Goal: Task Accomplishment & Management: Use online tool/utility

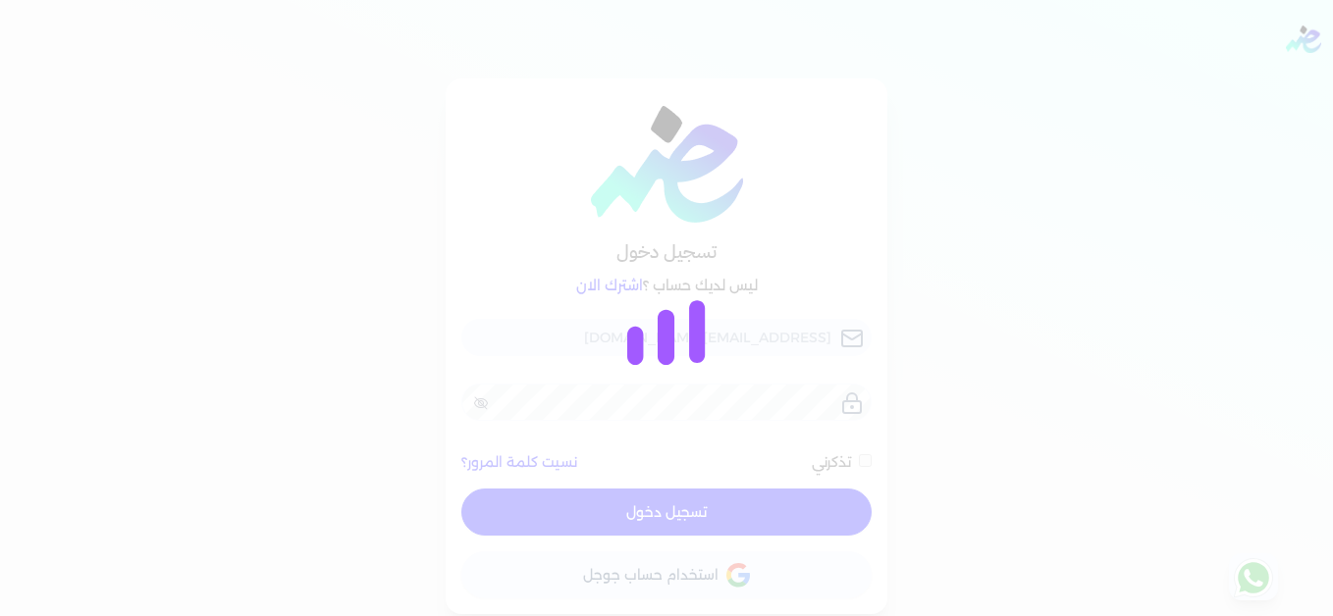
checkbox input "false"
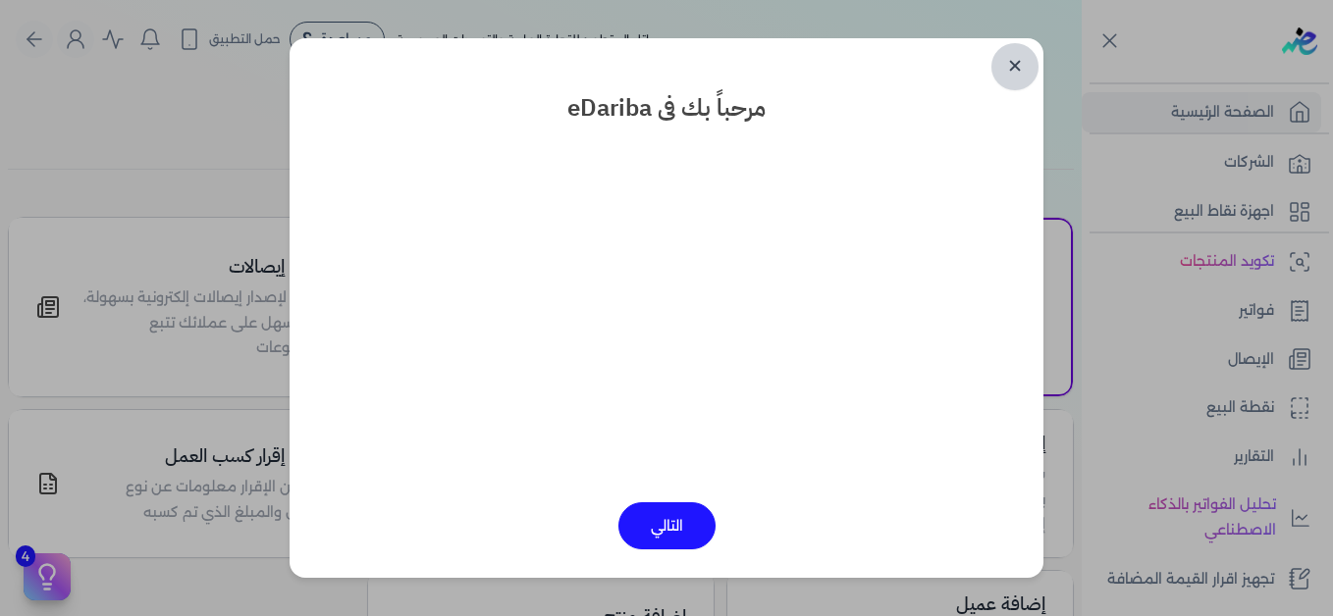
click at [1019, 57] on link "✕" at bounding box center [1014, 66] width 47 height 47
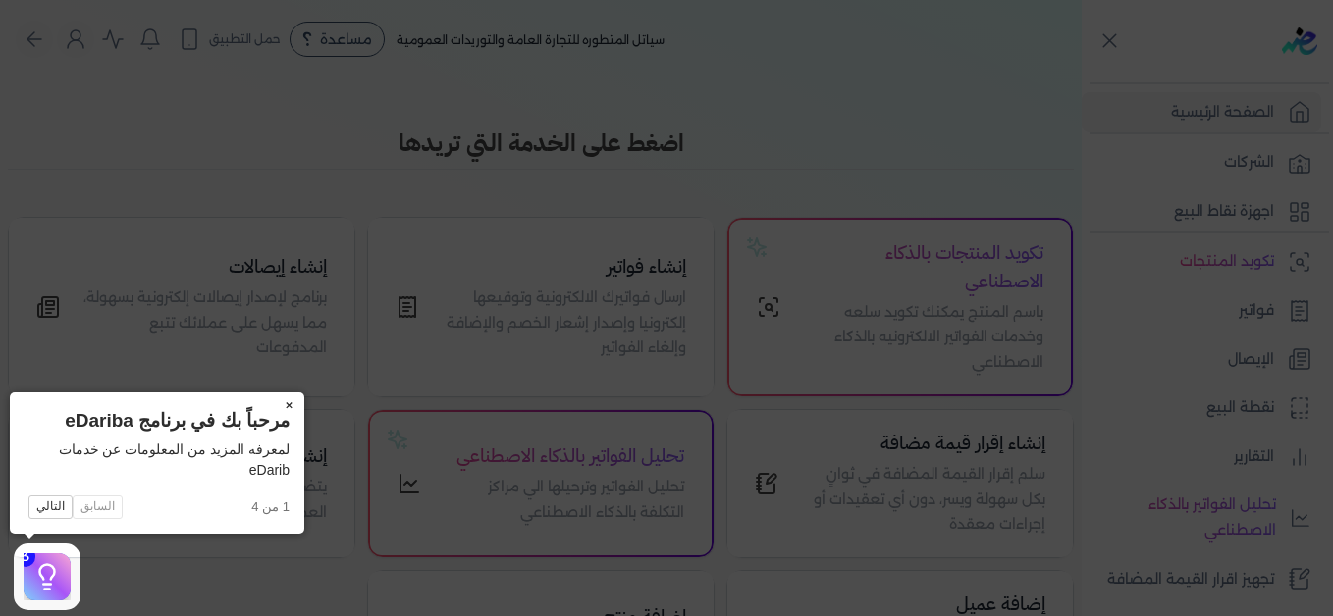
click at [286, 405] on button "×" at bounding box center [288, 406] width 31 height 27
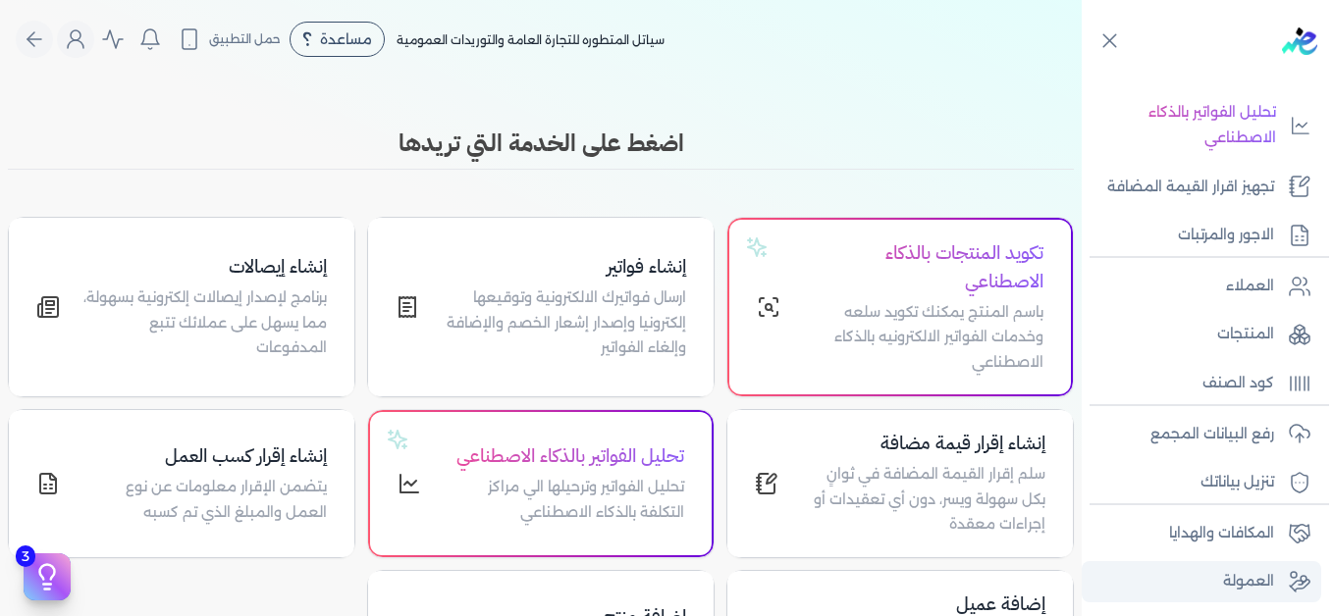
scroll to position [444, 0]
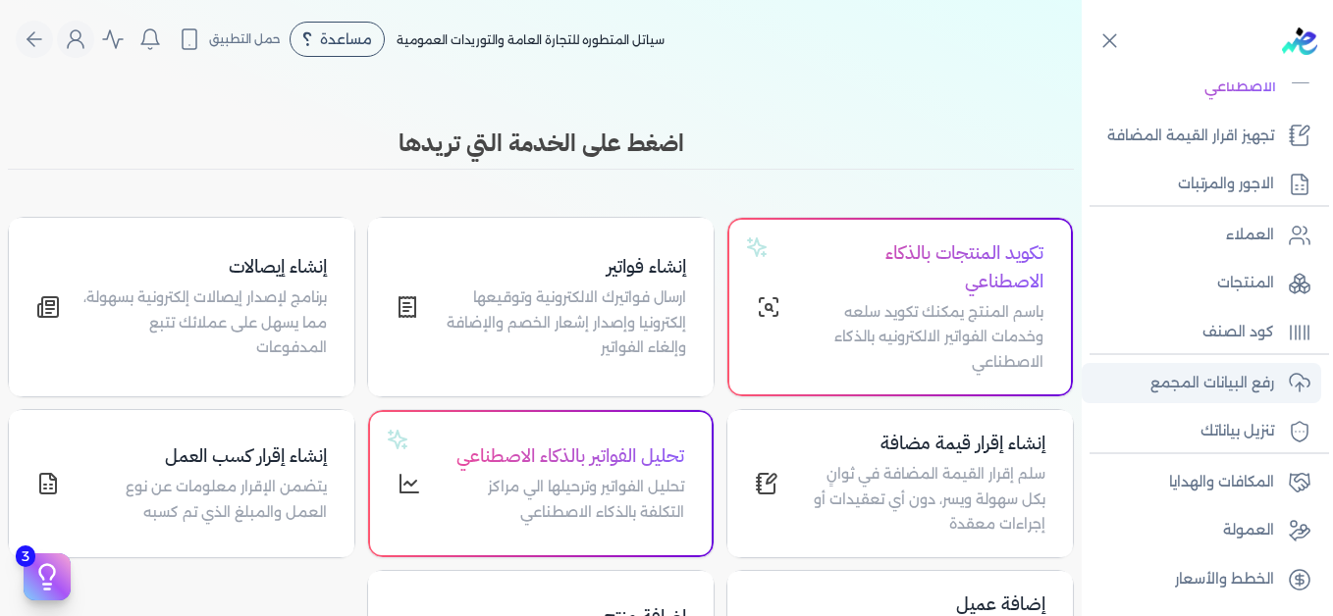
click at [1184, 375] on p "رفع البيانات المجمع" at bounding box center [1212, 384] width 124 height 26
click at [1178, 386] on p "رفع البيانات المجمع" at bounding box center [1212, 384] width 124 height 26
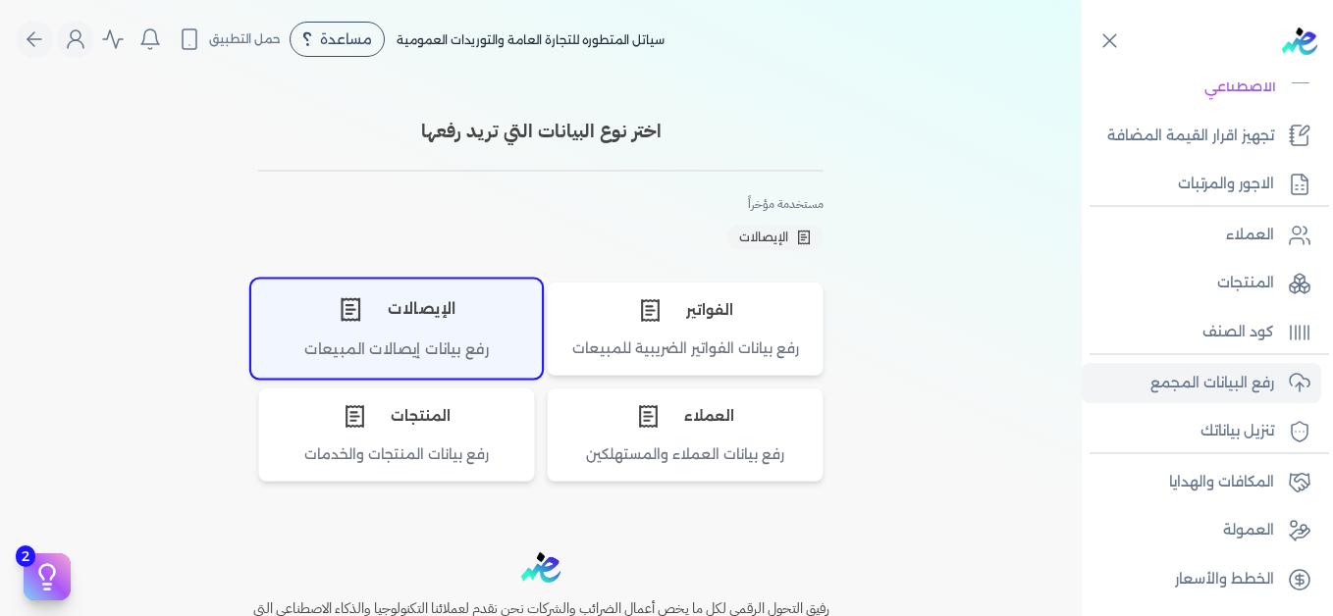
click at [413, 332] on div "الإيصالات" at bounding box center [396, 309] width 289 height 59
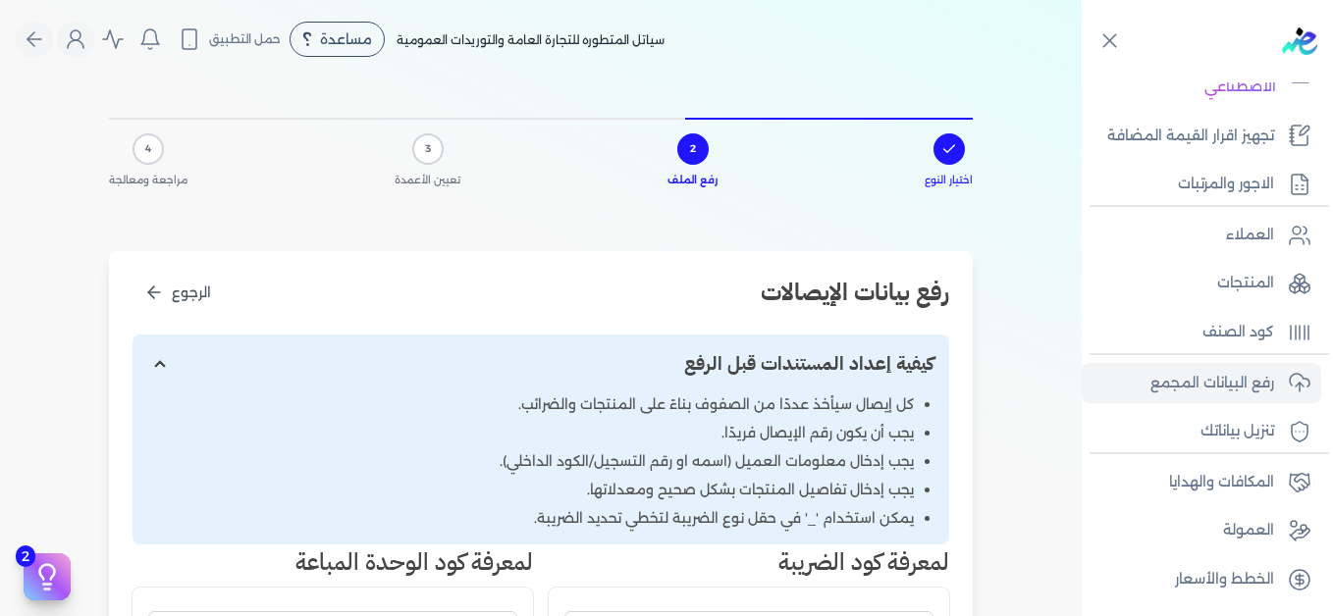
scroll to position [491, 0]
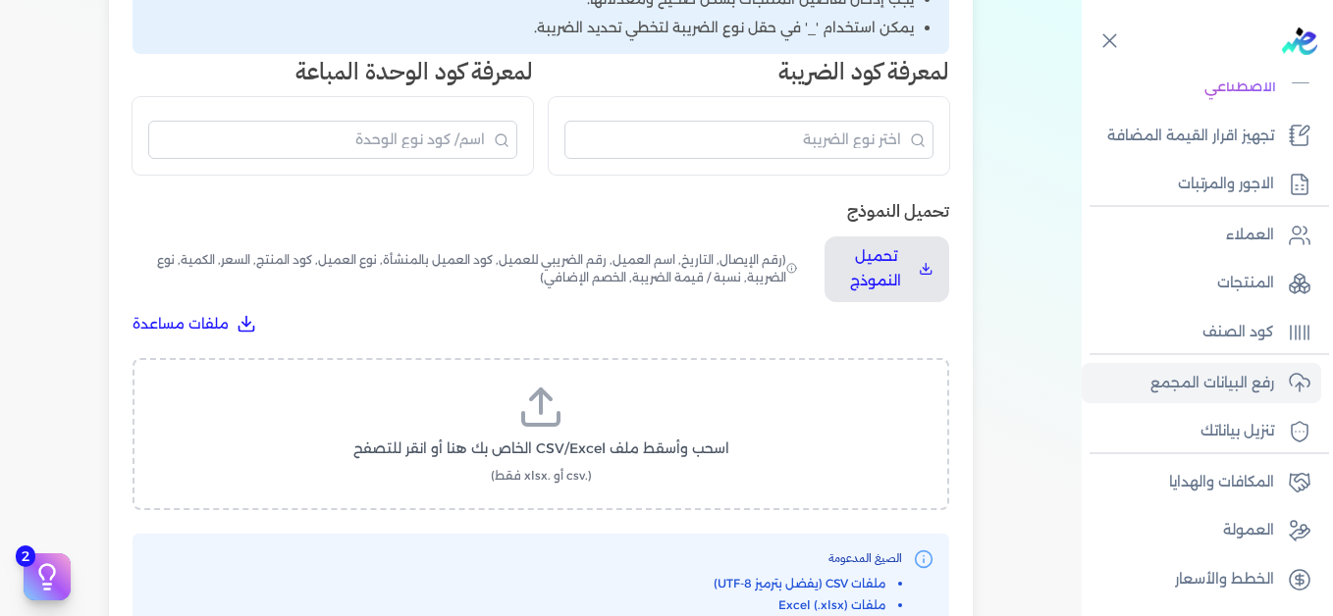
click at [547, 421] on icon at bounding box center [540, 407] width 47 height 47
click at [0, 0] on input "اسحب وأسقط ملف CSV/Excel الخاص بك هنا أو انقر للتصفح (.csv أو .xlsx فقط)" at bounding box center [0, 0] width 0 height 0
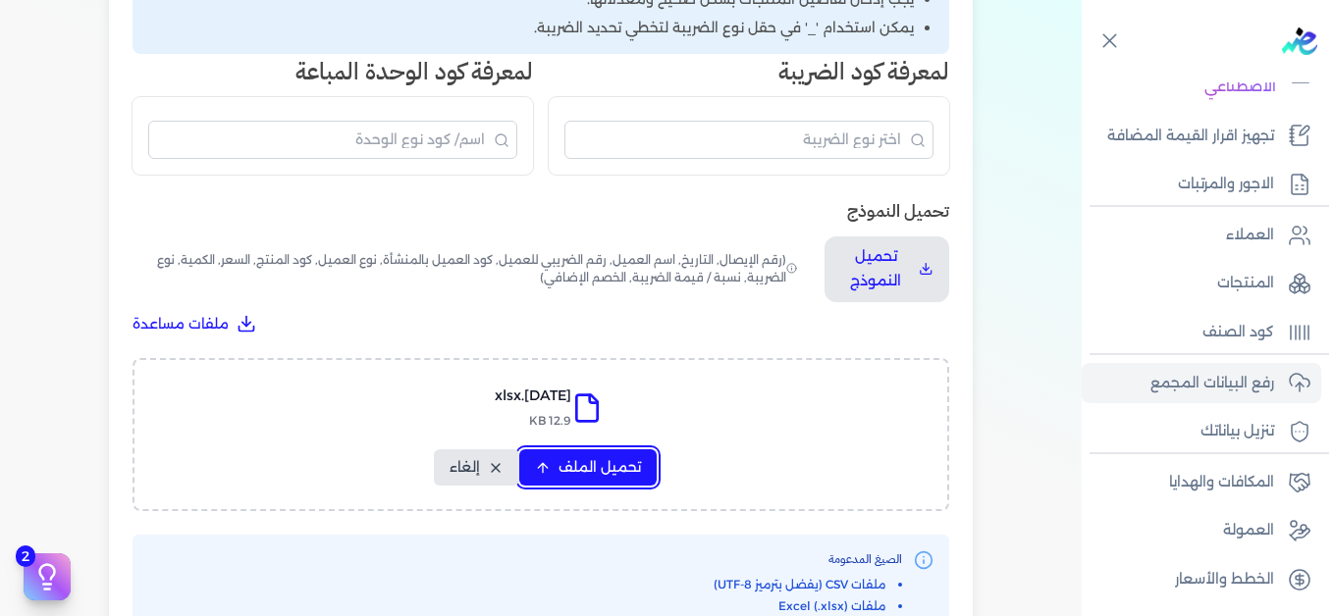
click at [614, 467] on span "تحميل الملف" at bounding box center [600, 467] width 82 height 21
select select "التاريخ"
select select "أسم العميل"
select select "نوع العميل"
select select "وصف البند"
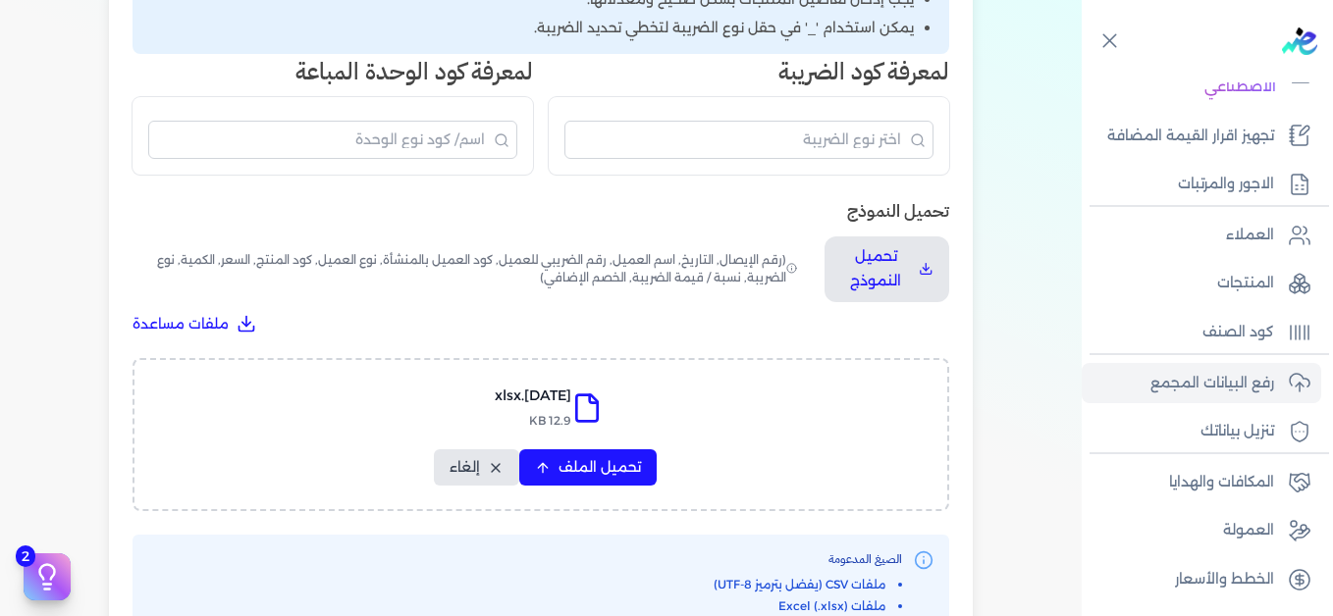
select select "السعر"
select select "الكمية"
select select "نوع الضريبة"
select select "نسبة / قيمة الضريبة"
select select "خصم اضافي"
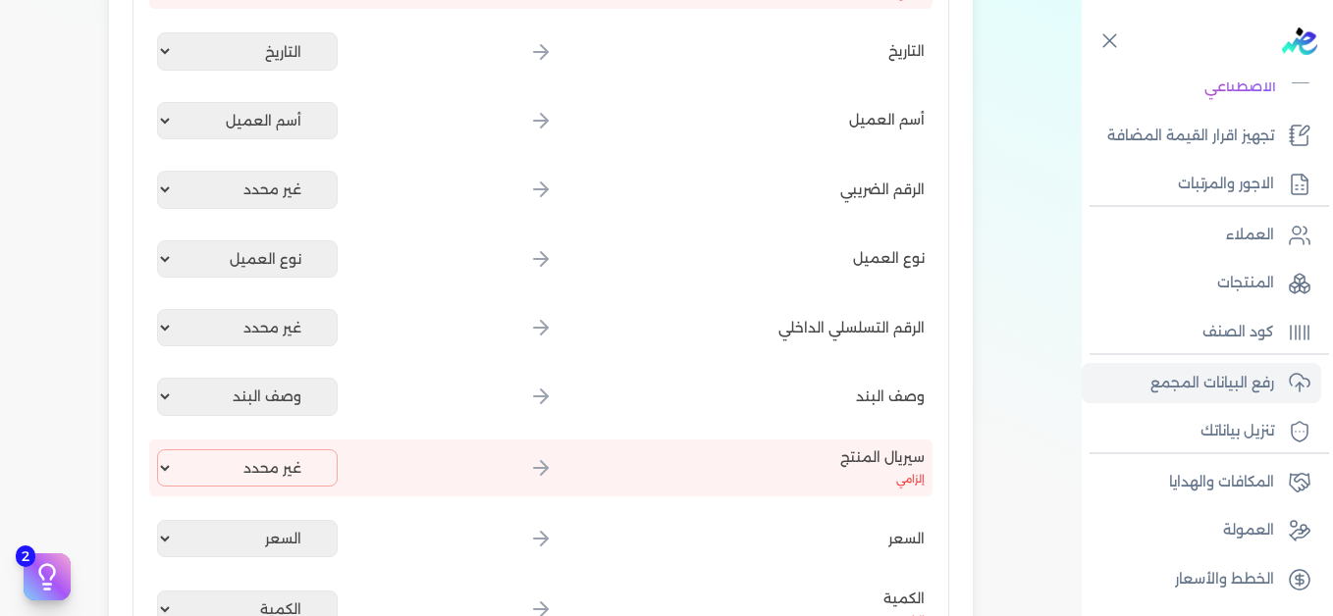
scroll to position [393, 0]
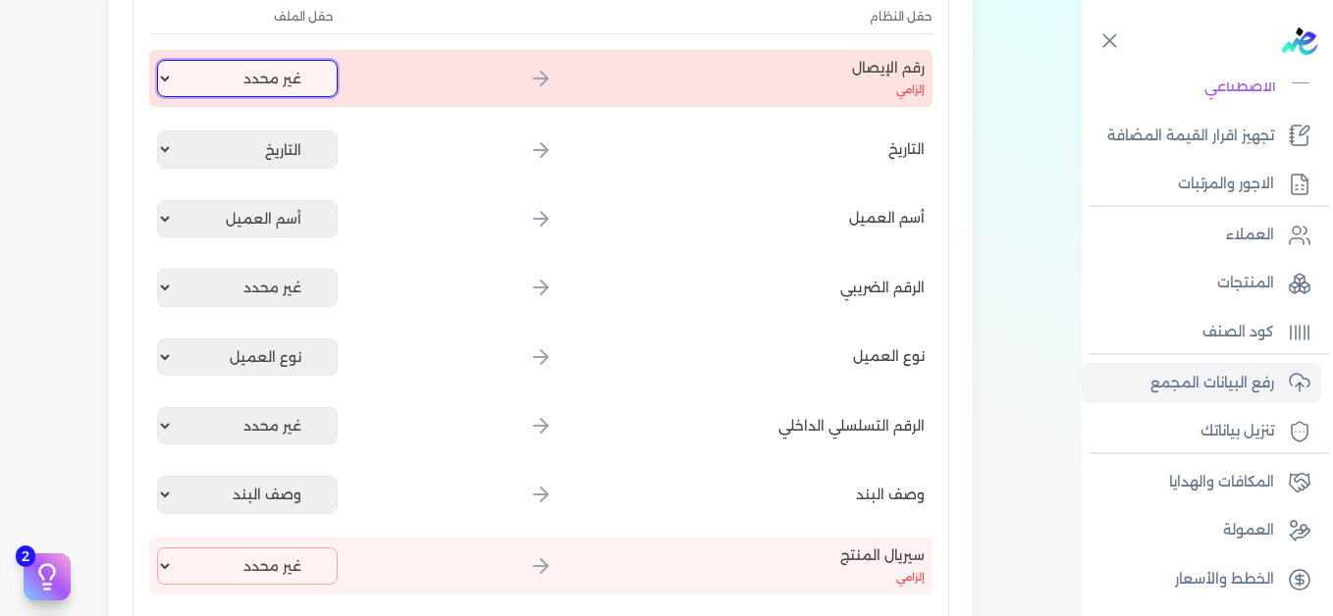
click at [236, 75] on select "غير محدد إيصال رقم التاريخ كود العميل بالمنشأة أسم العميل الرقم الضريبي للعميل …" at bounding box center [247, 78] width 181 height 37
select select "إيصال رقم"
click at [161, 60] on select "غير محدد إيصال رقم التاريخ كود العميل بالمنشأة أسم العميل الرقم الضريبي للعميل …" at bounding box center [247, 78] width 181 height 37
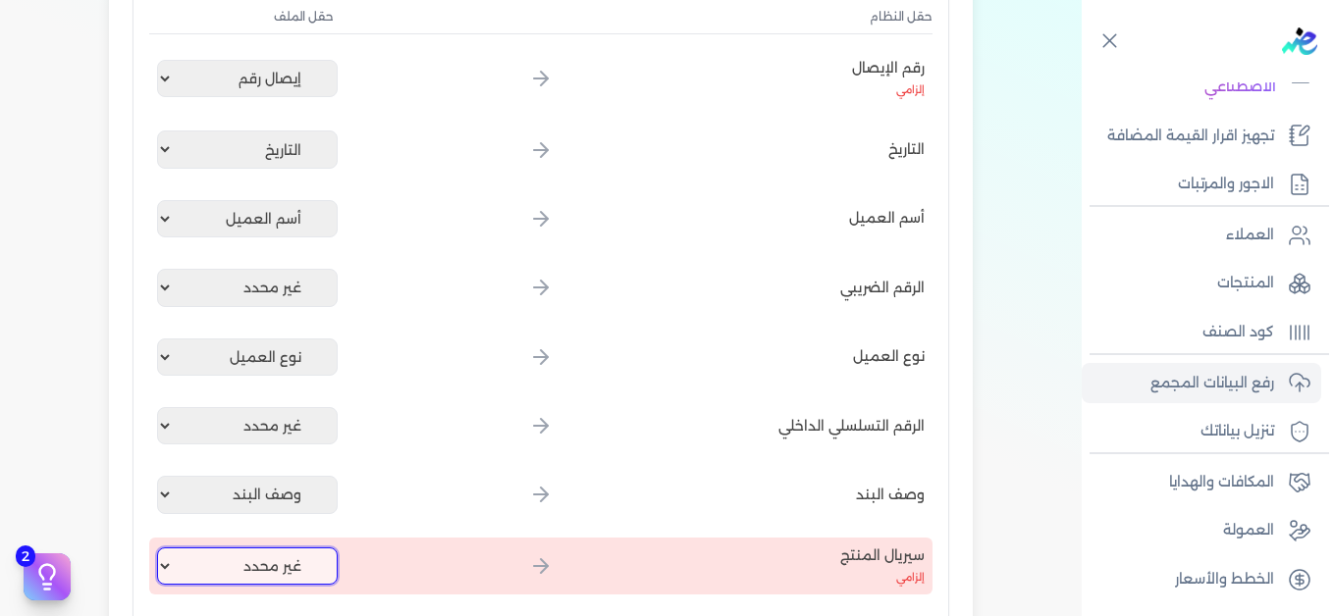
click at [325, 560] on select "غير محدد إيصال رقم التاريخ كود العميل بالمنشأة أسم العميل الرقم الضريبي للعميل …" at bounding box center [247, 566] width 181 height 37
select select "كود المنتج الداخلي"
click at [161, 548] on select "غير محدد إيصال رقم التاريخ كود العميل بالمنشأة أسم العميل الرقم الضريبي للعميل …" at bounding box center [247, 566] width 181 height 37
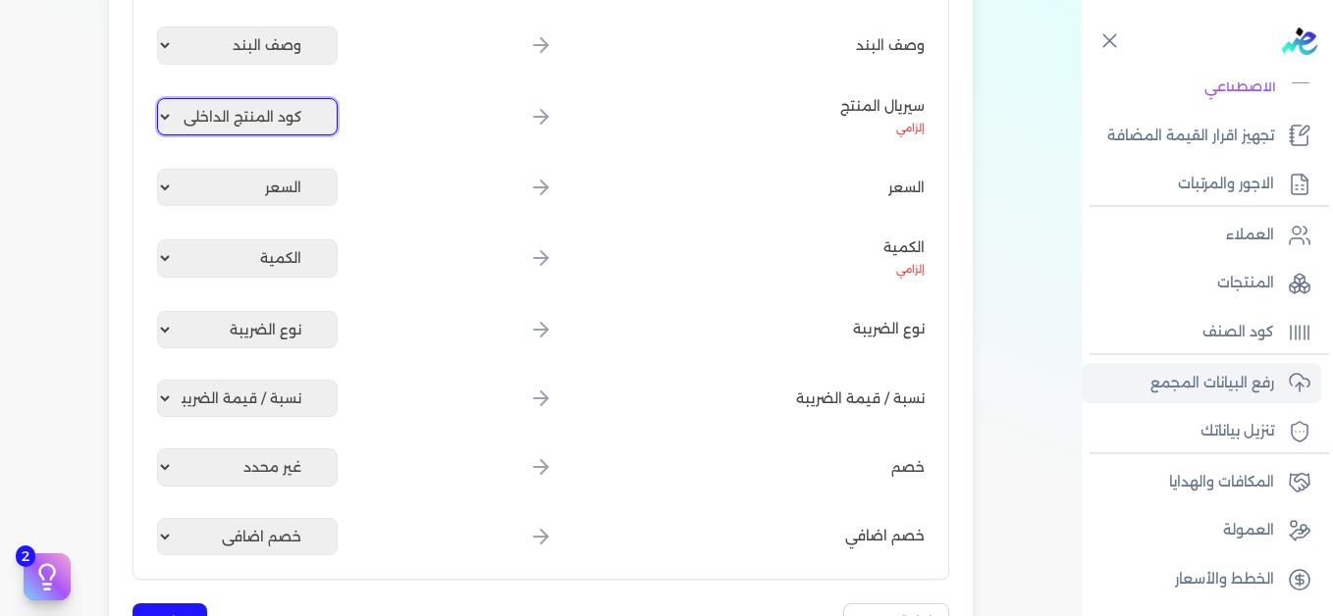
scroll to position [982, 0]
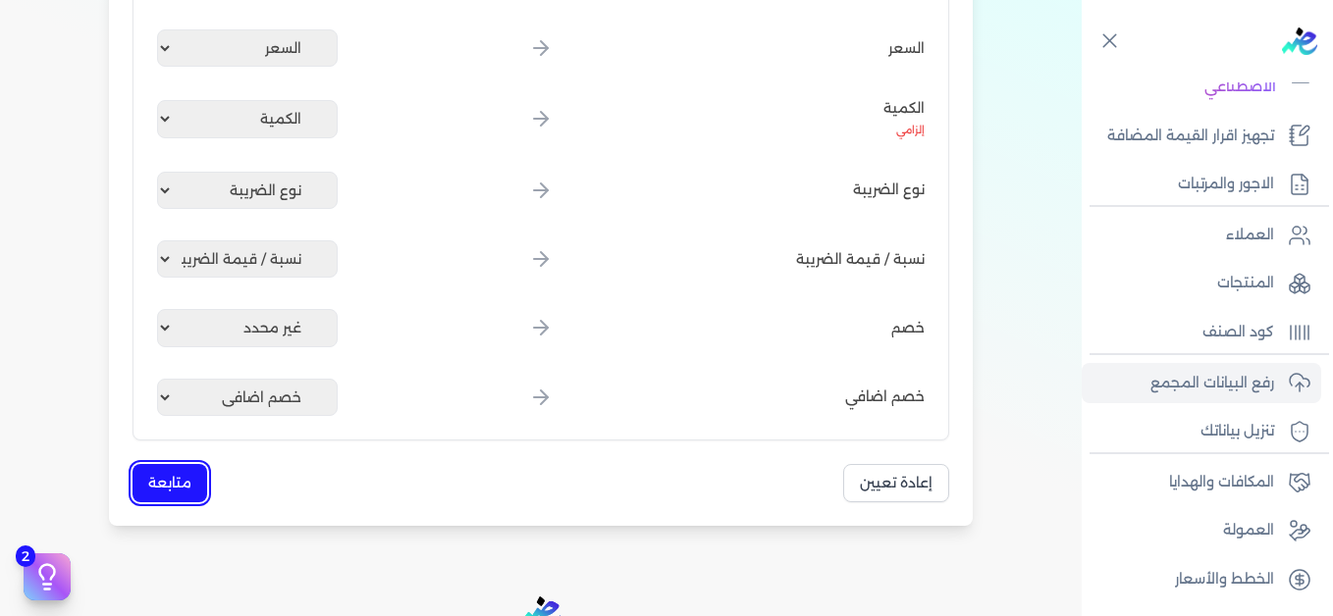
click at [173, 474] on button "متابعة" at bounding box center [170, 483] width 75 height 38
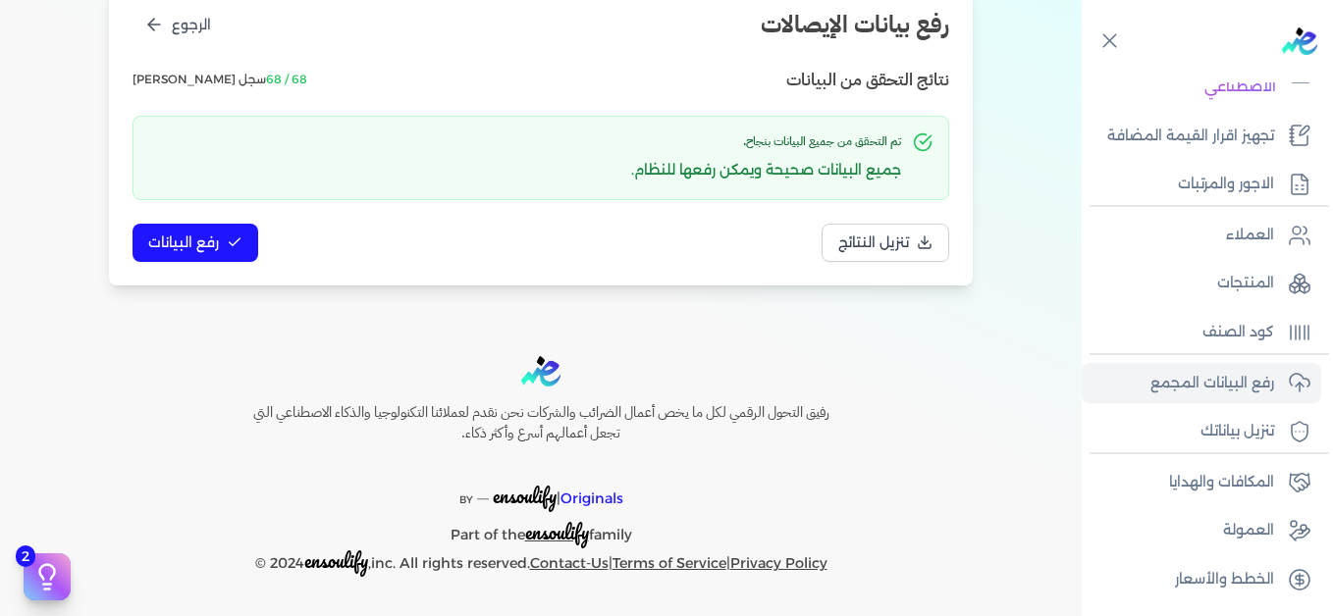
scroll to position [268, 0]
click at [205, 256] on button "رفع البيانات" at bounding box center [196, 243] width 126 height 38
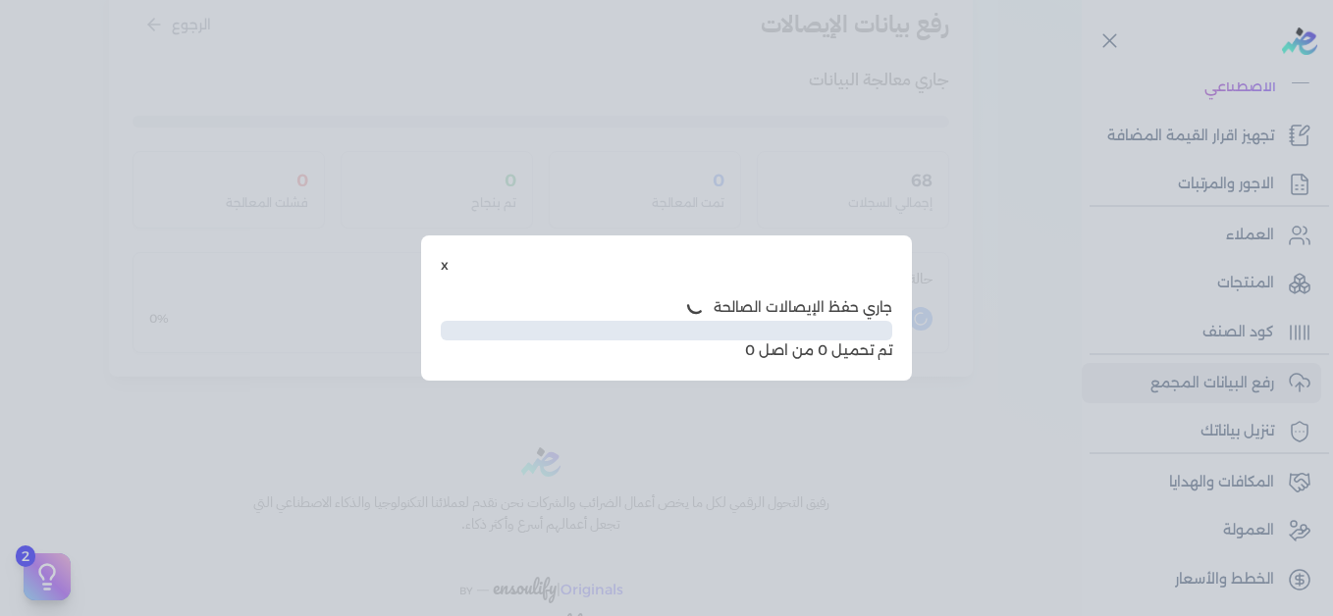
scroll to position [160, 0]
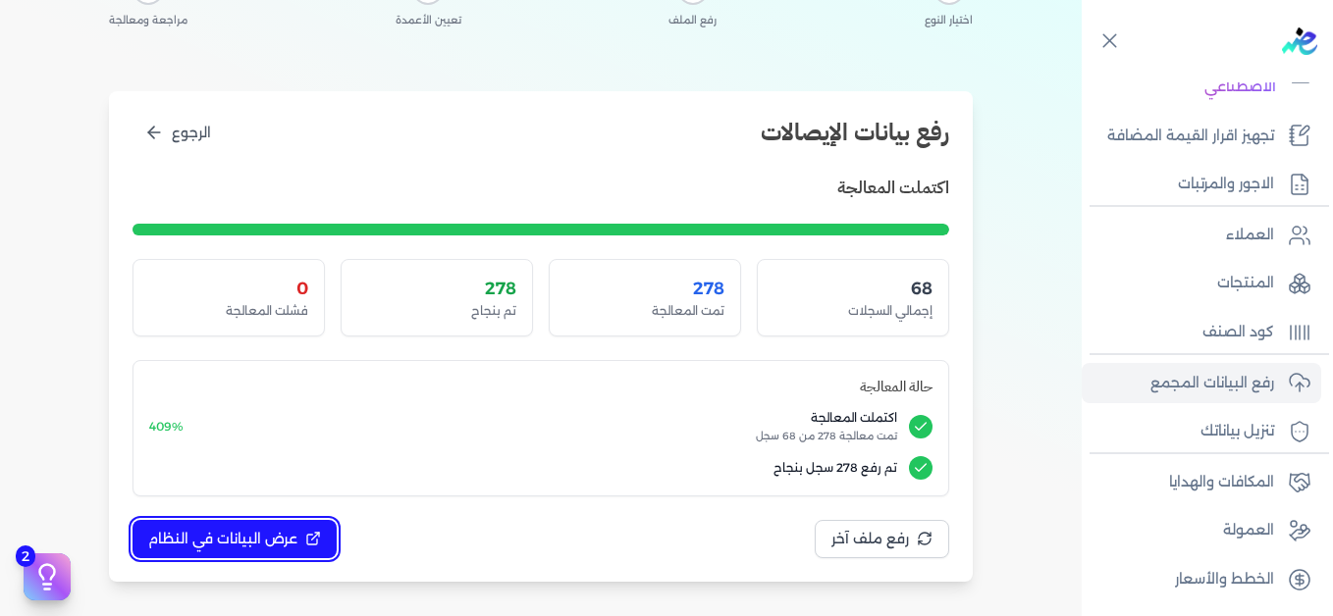
click at [302, 533] on button "عرض البيانات في النظام" at bounding box center [235, 539] width 204 height 38
click at [254, 539] on span "عرض البيانات في النظام" at bounding box center [222, 539] width 149 height 21
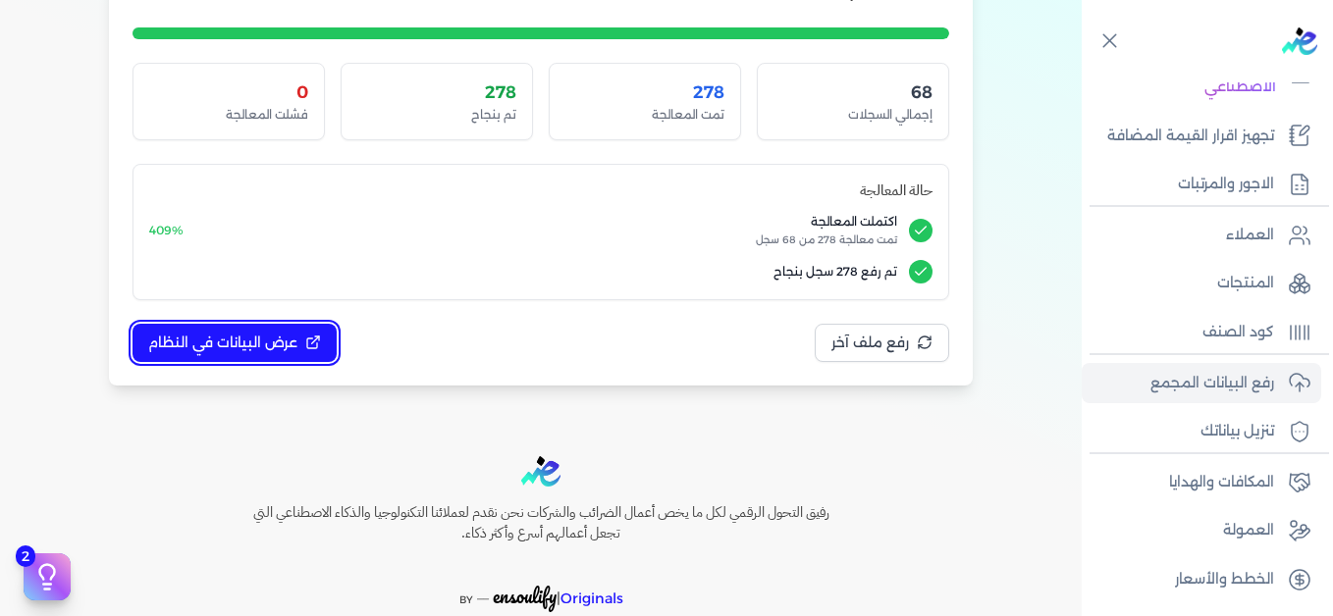
scroll to position [258, 0]
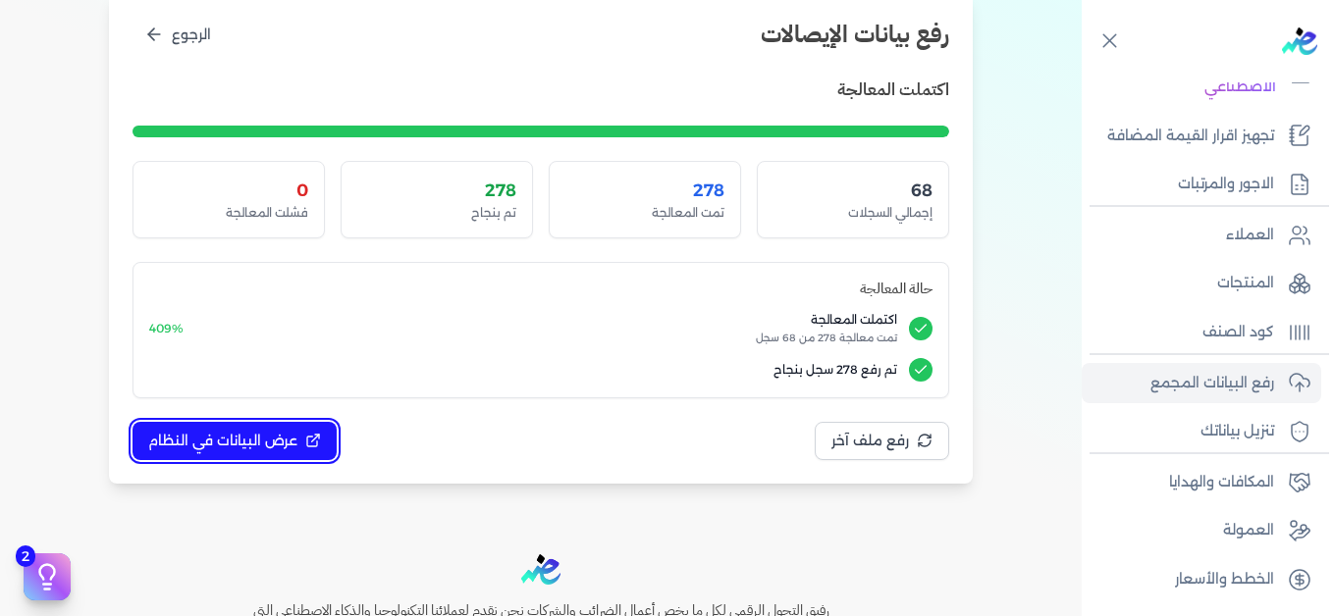
click at [311, 436] on icon at bounding box center [313, 441] width 16 height 16
click at [288, 441] on span "عرض البيانات في النظام" at bounding box center [222, 441] width 149 height 21
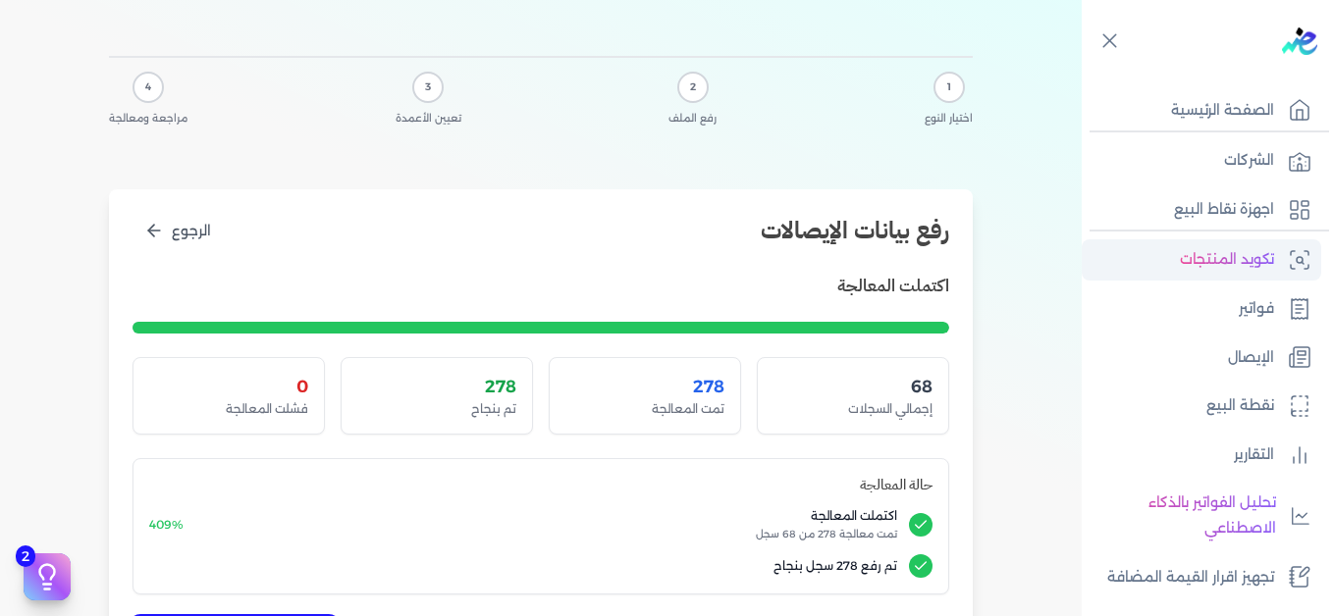
scroll to position [0, 0]
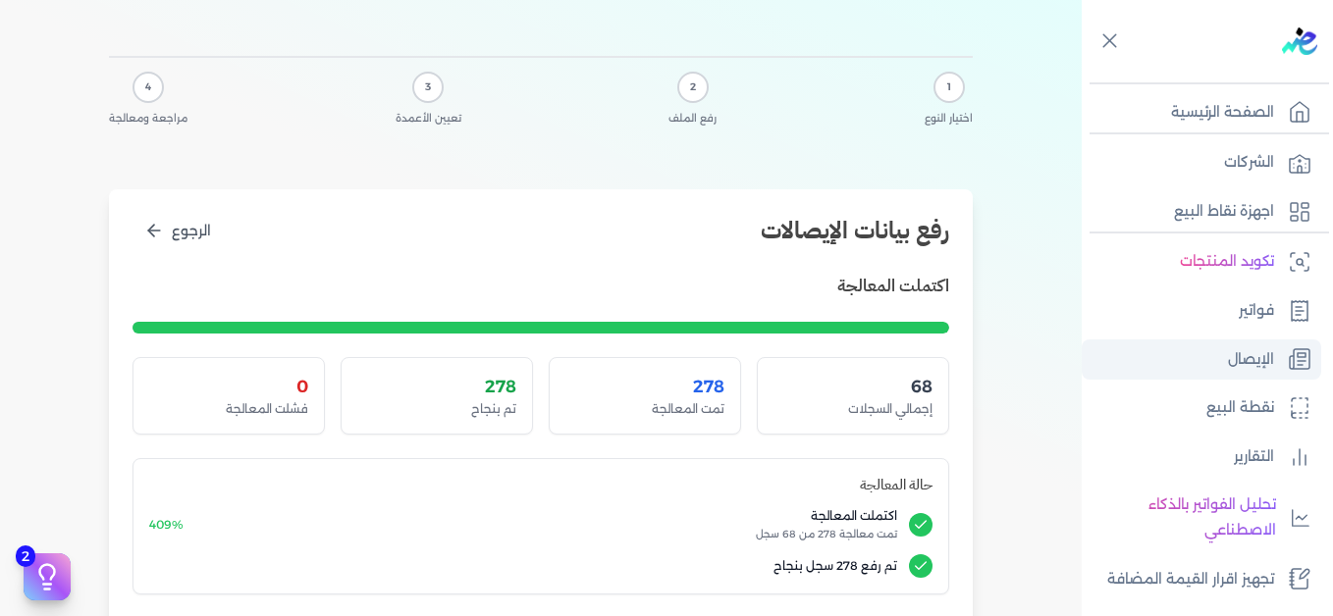
click at [1246, 350] on p "الإيصال" at bounding box center [1251, 360] width 46 height 26
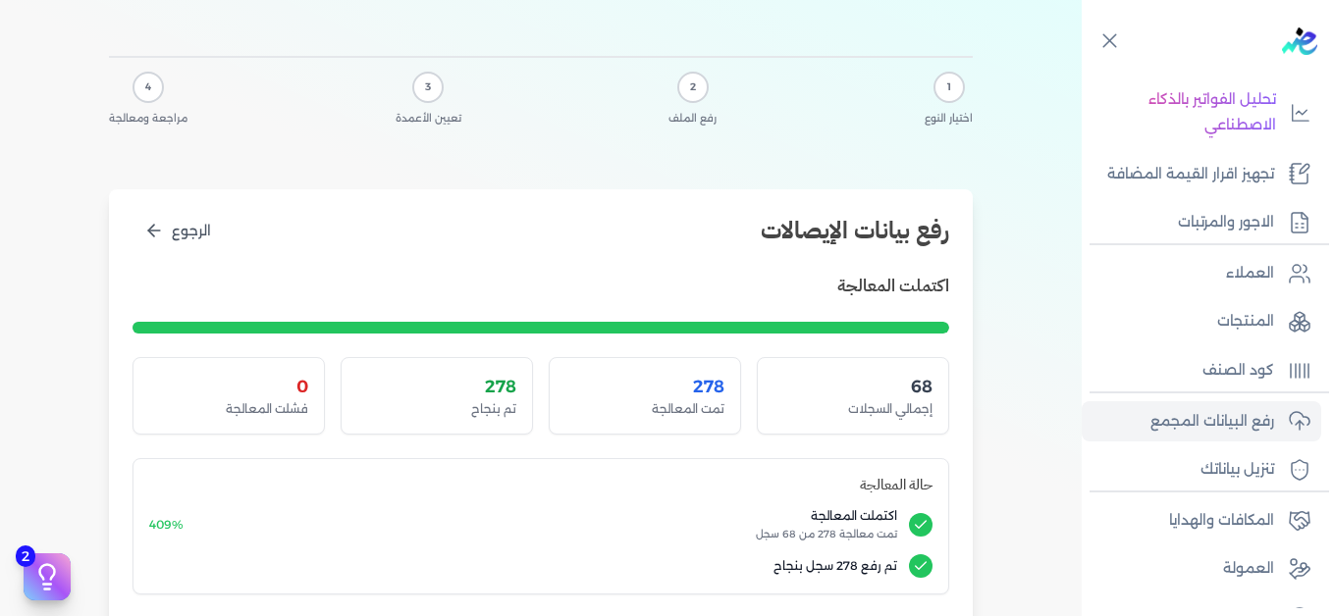
scroll to position [444, 0]
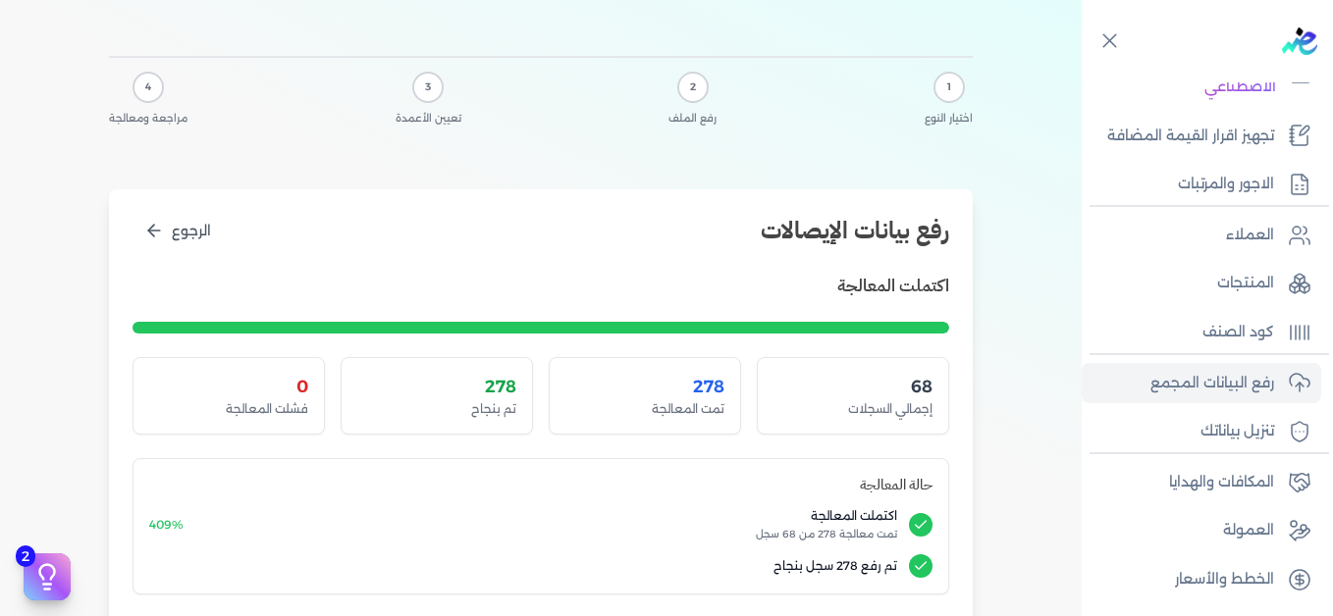
click at [803, 141] on div "1 اختيار النوع 2 رفع الملف 3 تعيين الأعمدة 4 مراجعة ومعالجة" at bounding box center [541, 99] width 864 height 86
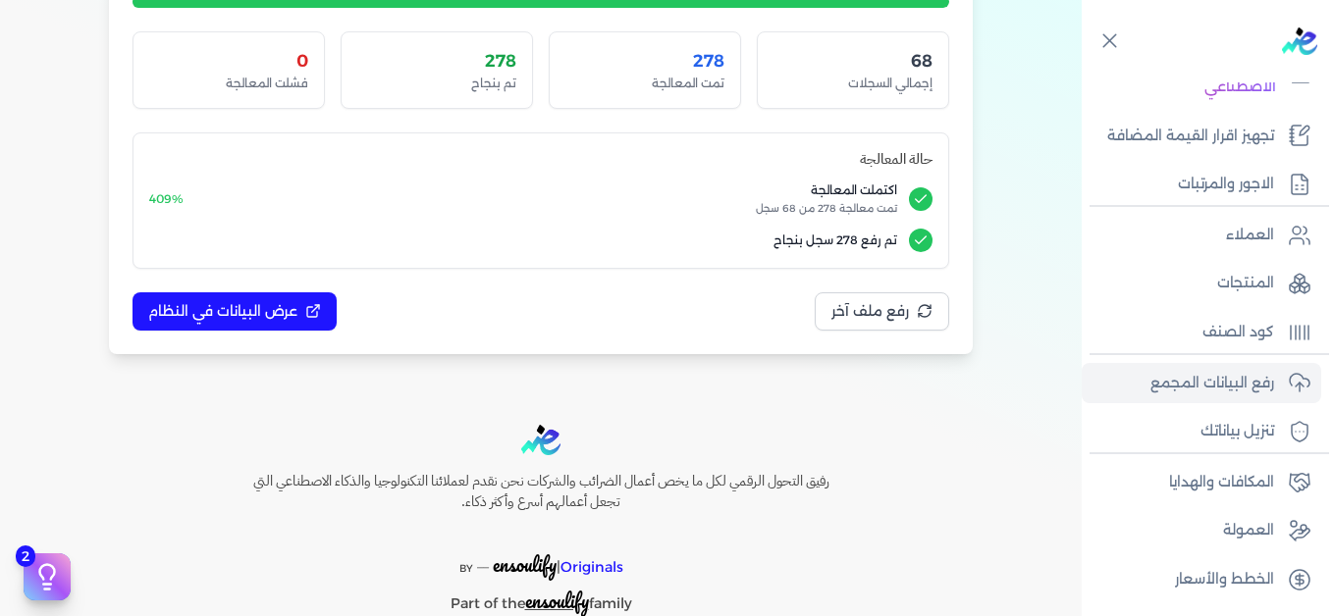
scroll to position [454, 0]
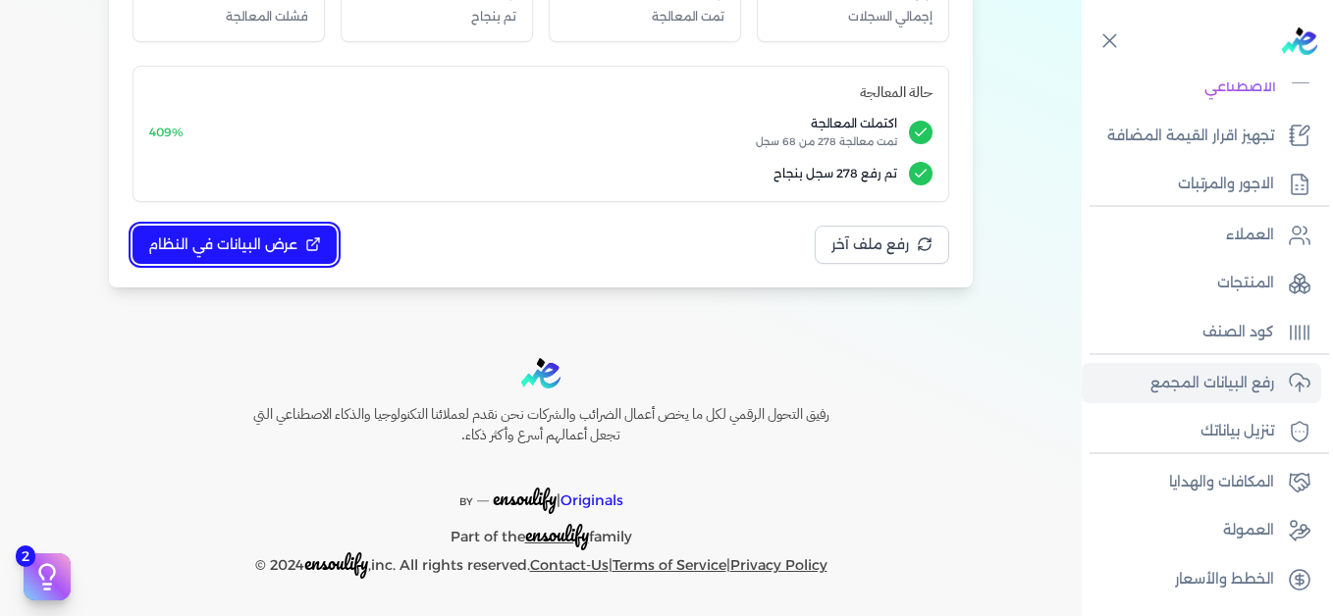
click at [267, 250] on span "عرض البيانات في النظام" at bounding box center [222, 245] width 149 height 21
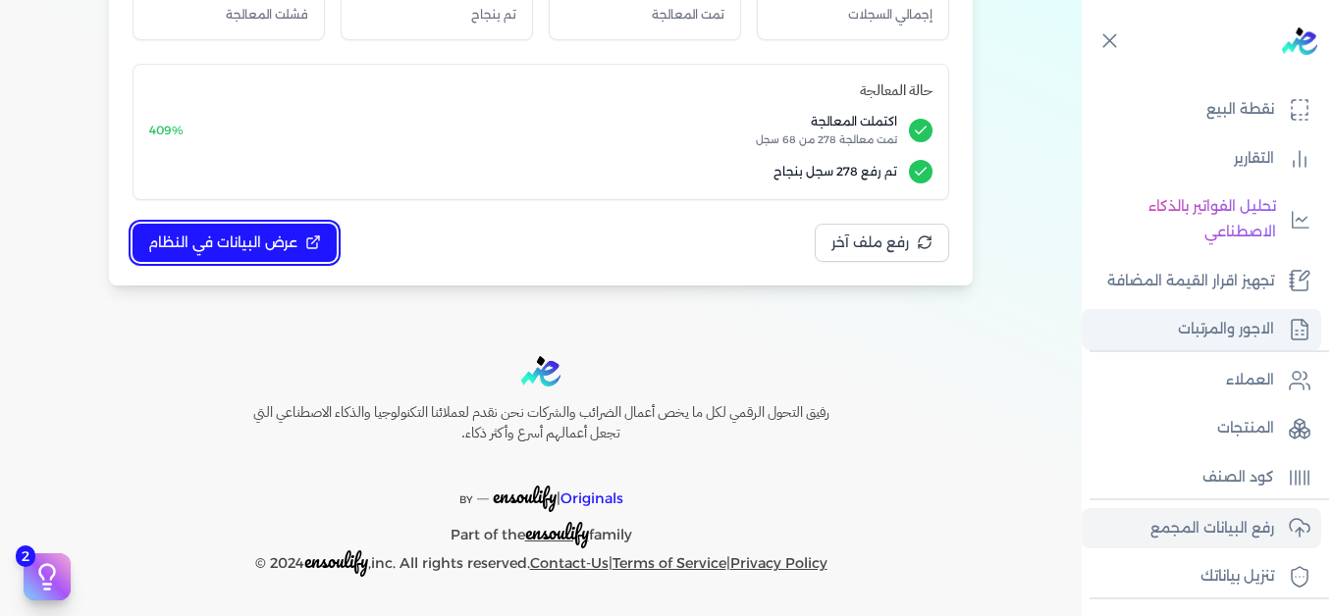
scroll to position [51, 0]
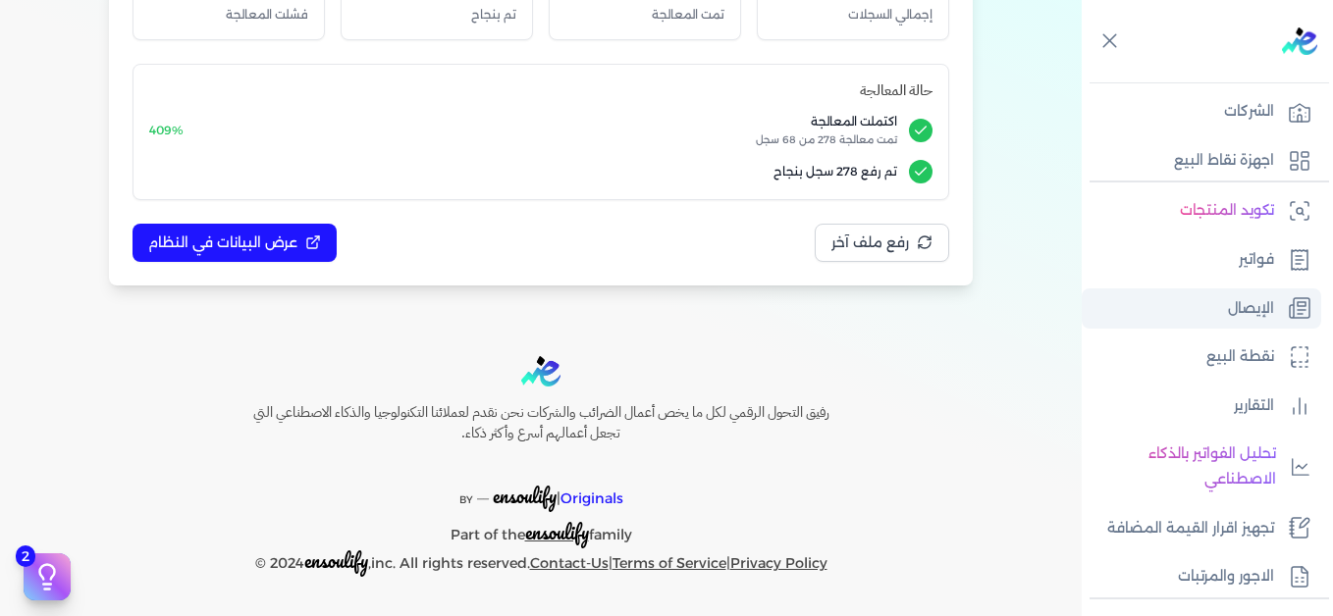
click at [1287, 312] on link "الإيصال" at bounding box center [1202, 309] width 240 height 41
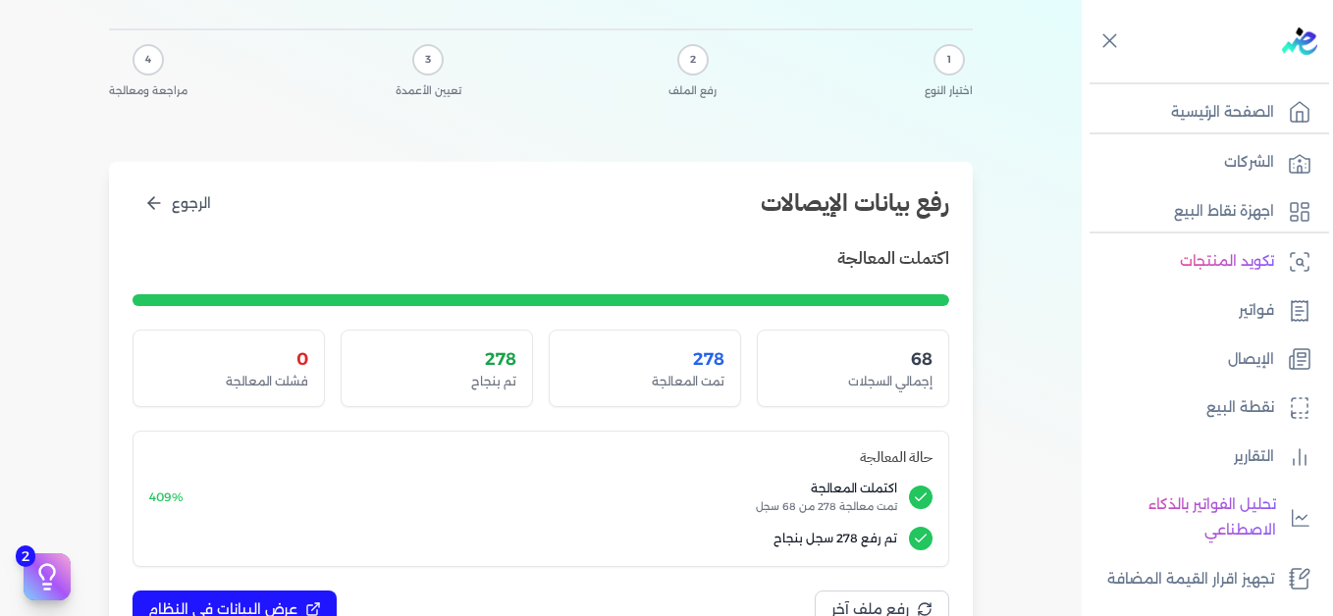
scroll to position [0, 0]
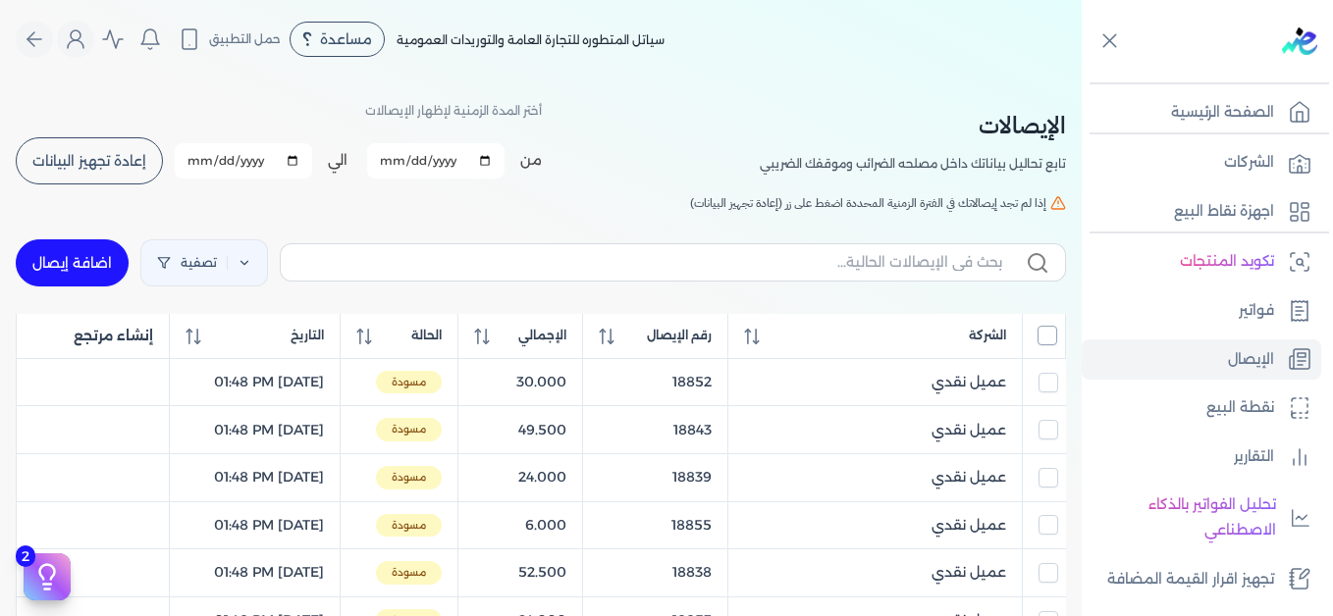
click at [1051, 344] on input "All items unselected" at bounding box center [1048, 336] width 20 height 20
checkbox input "true"
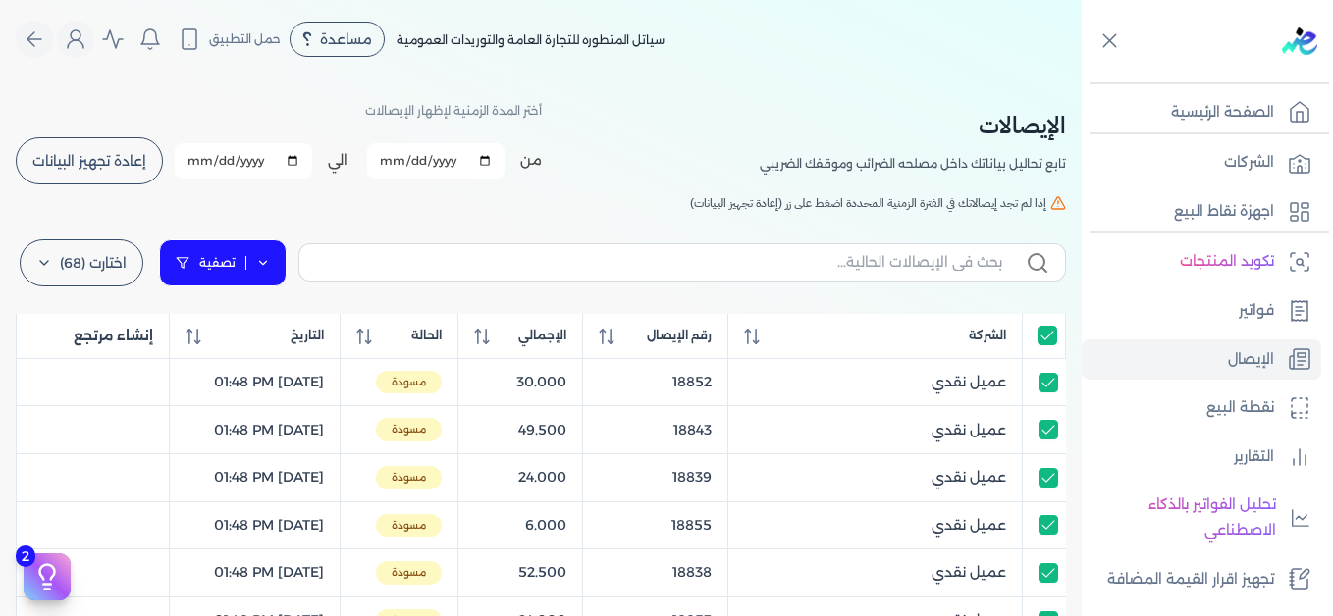
click at [266, 256] on icon at bounding box center [263, 263] width 14 height 14
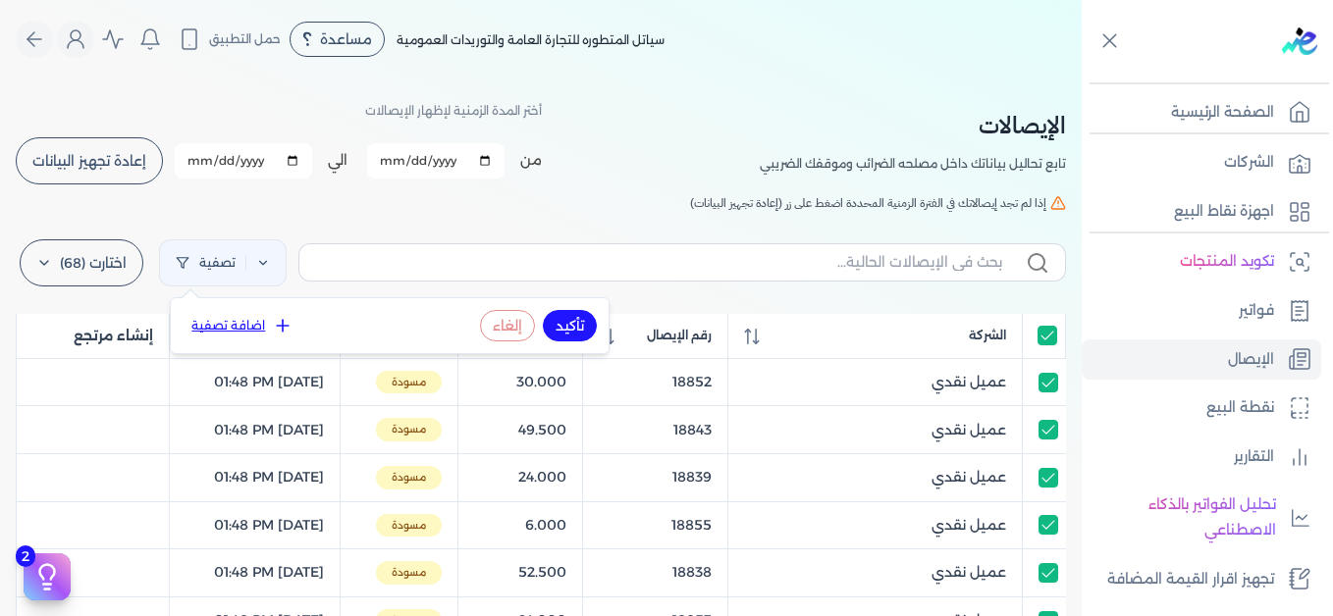
click at [258, 330] on button "اضافة تصفية" at bounding box center [242, 326] width 119 height 24
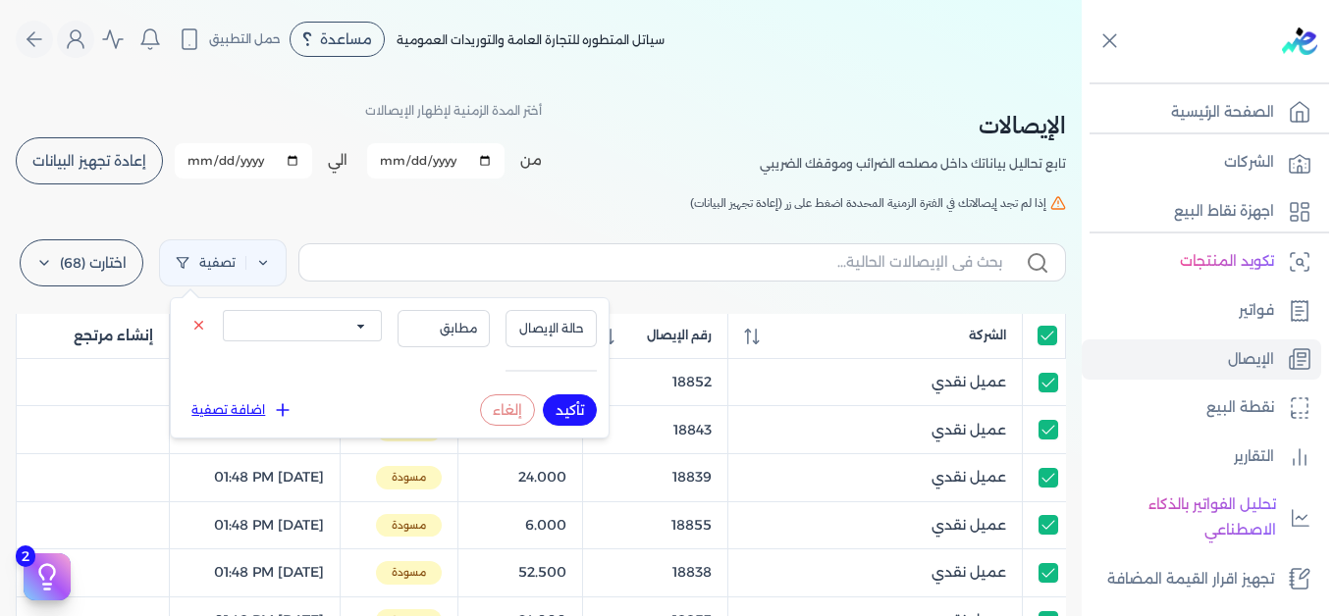
click at [347, 333] on select "الكل مقبولة غير مقبولة يتم مراجعتها ملغية مرفوضة مسودة" at bounding box center [302, 325] width 159 height 31
select select "draft"
click at [223, 310] on select "الكل مقبولة غير مقبولة يتم مراجعتها ملغية مرفوضة مسودة" at bounding box center [302, 325] width 159 height 31
click at [575, 403] on button "تأكيد" at bounding box center [570, 410] width 54 height 31
click at [571, 198] on h5 "إذا لم تجد إيصالاتك في الفترة الزمنية المحددة اضغط على زر (إعادة تجهيز البيانات)" at bounding box center [541, 203] width 1050 height 18
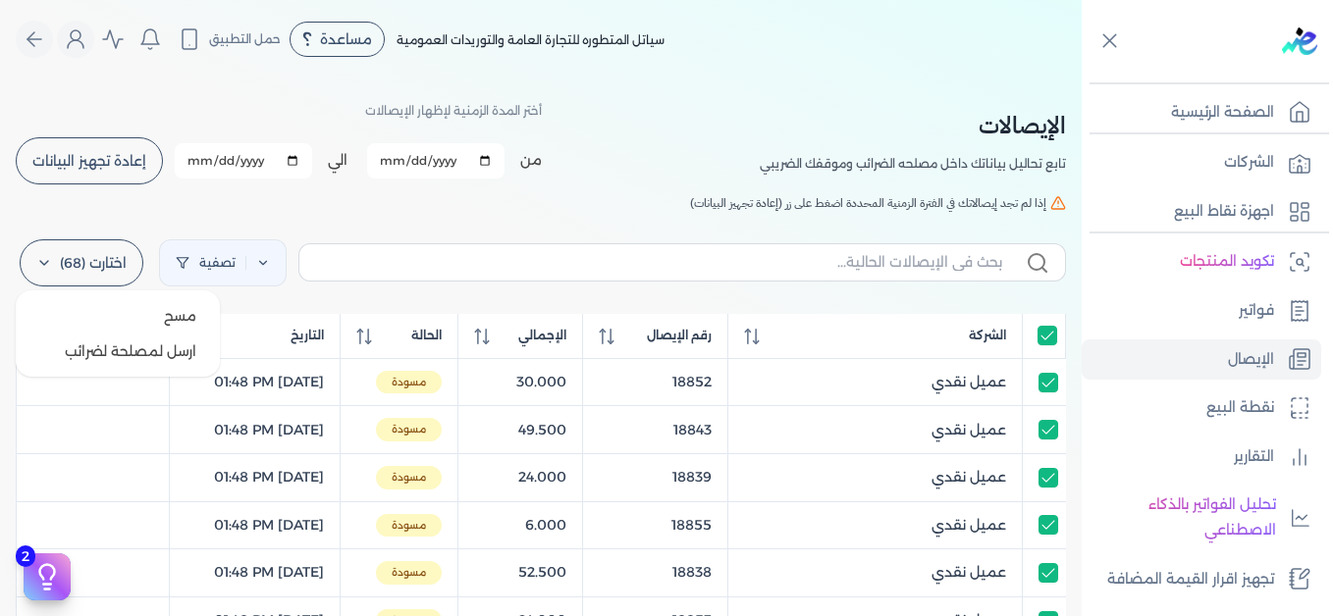
click at [40, 258] on label "اختارت (68)" at bounding box center [82, 263] width 124 height 47
click at [135, 359] on button "ارسل لمصلحة لضرائب" at bounding box center [118, 351] width 188 height 35
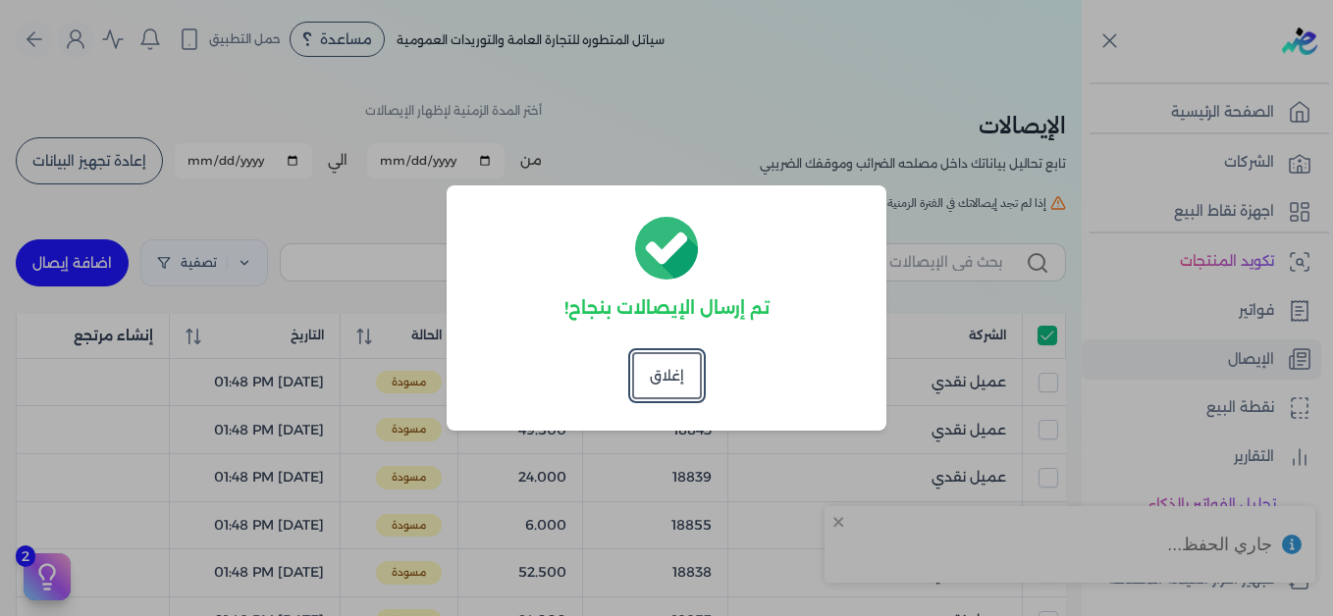
checkbox input "true"
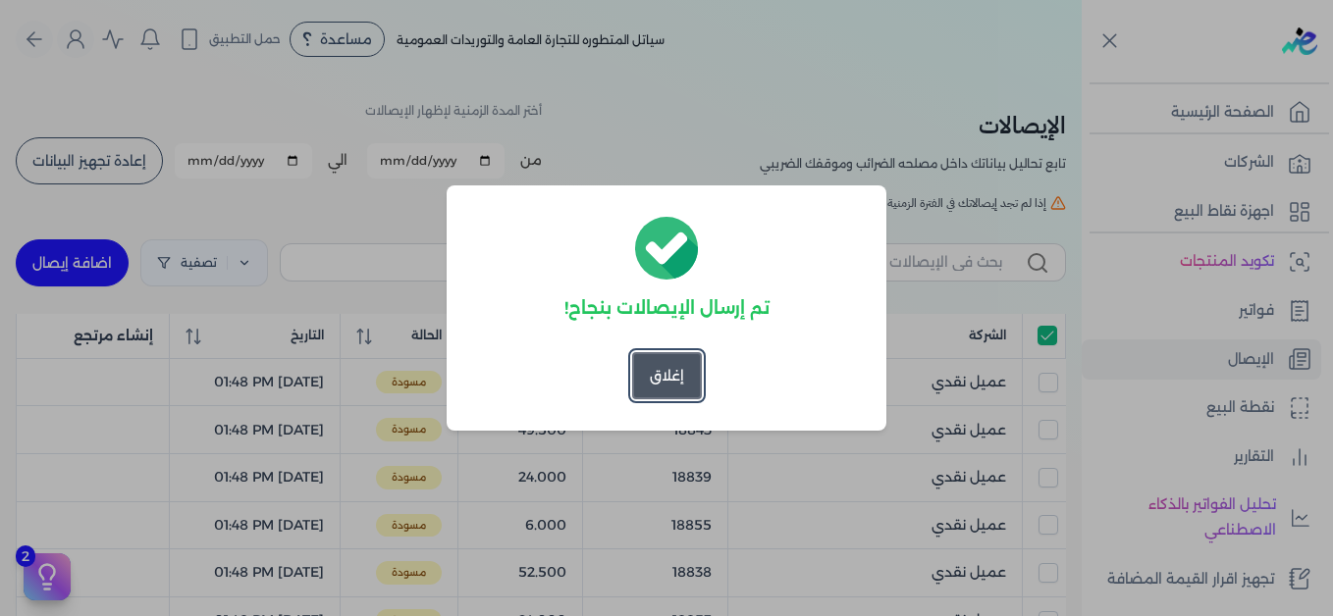
click at [667, 373] on button "إغلاق" at bounding box center [667, 375] width 70 height 47
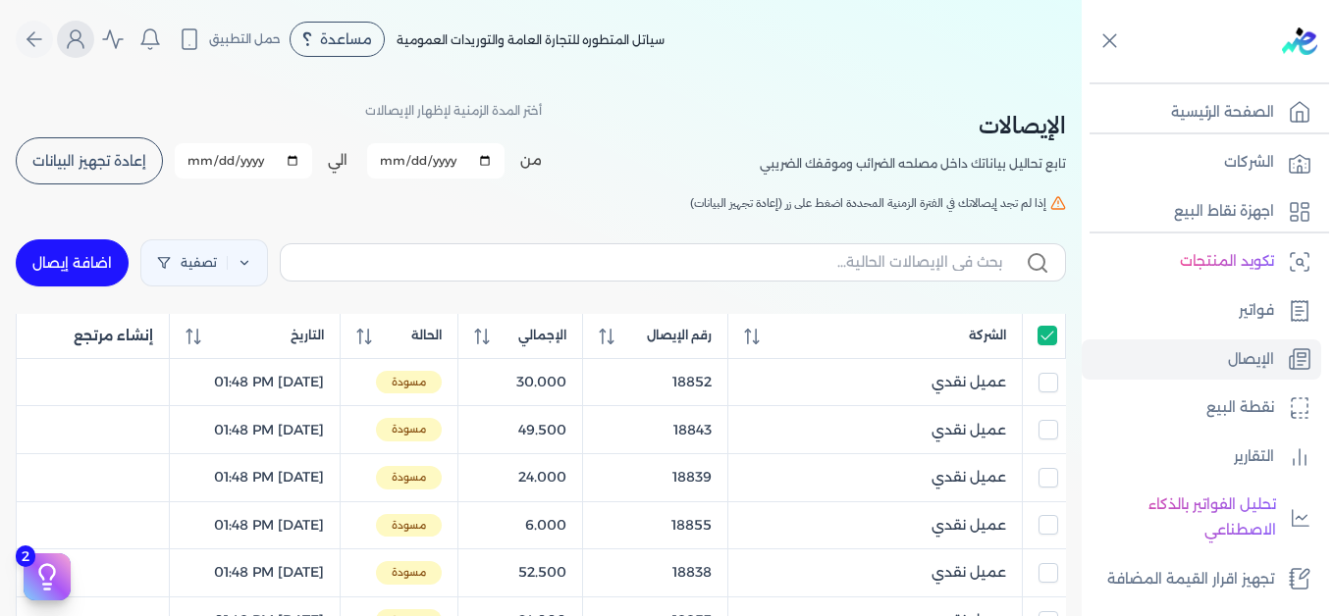
click at [87, 32] on icon "Global" at bounding box center [76, 39] width 24 height 24
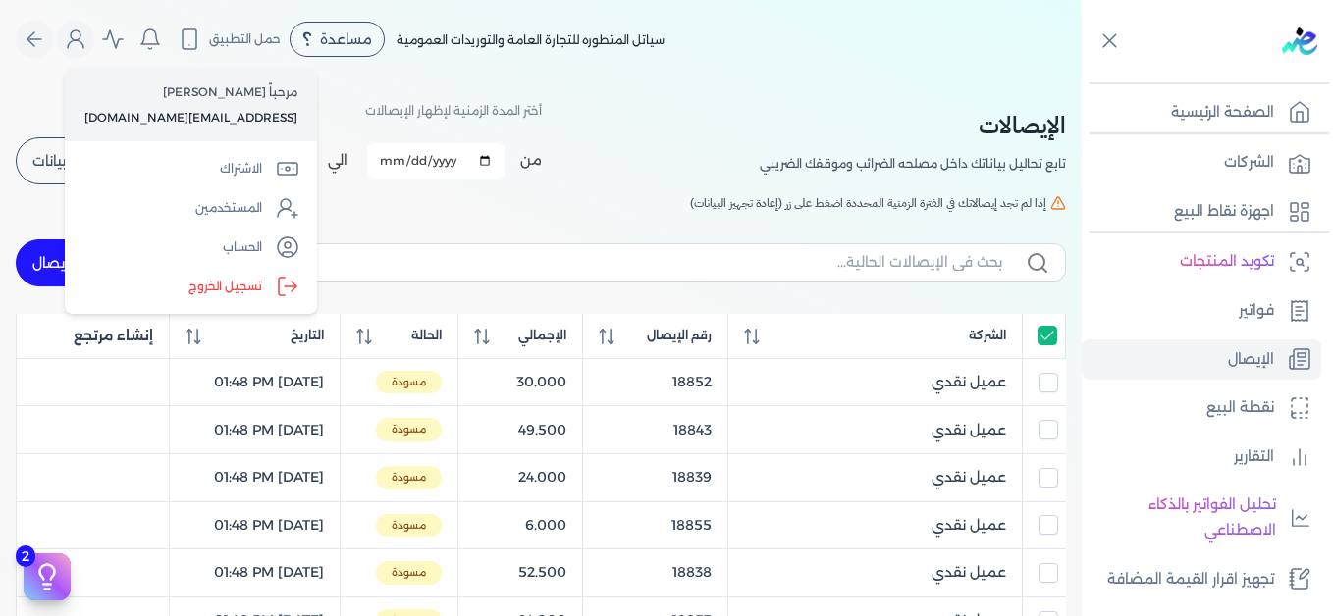
click at [254, 279] on label "تسجيل الخروج" at bounding box center [191, 286] width 237 height 39
click at [1082, 79] on input "Close" at bounding box center [1082, 79] width 0 height 0
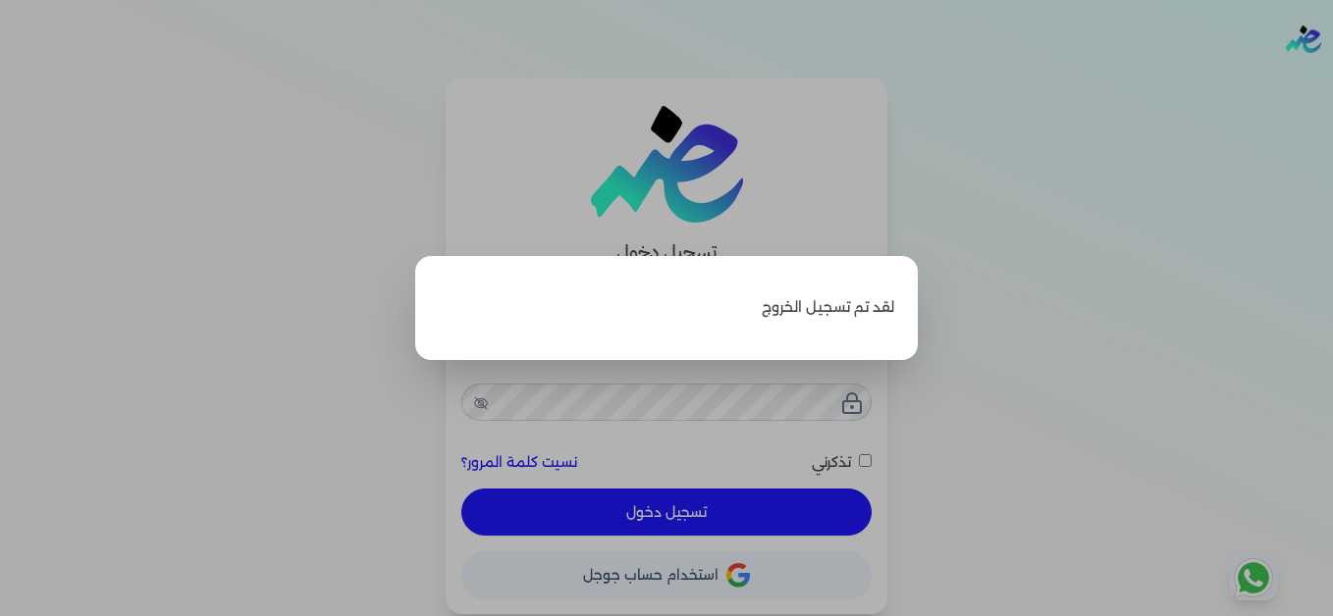
click at [1018, 139] on label "Close" at bounding box center [666, 308] width 1333 height 616
click at [1332, 79] on input "Close" at bounding box center [1333, 79] width 0 height 0
